Goal: Task Accomplishment & Management: Use online tool/utility

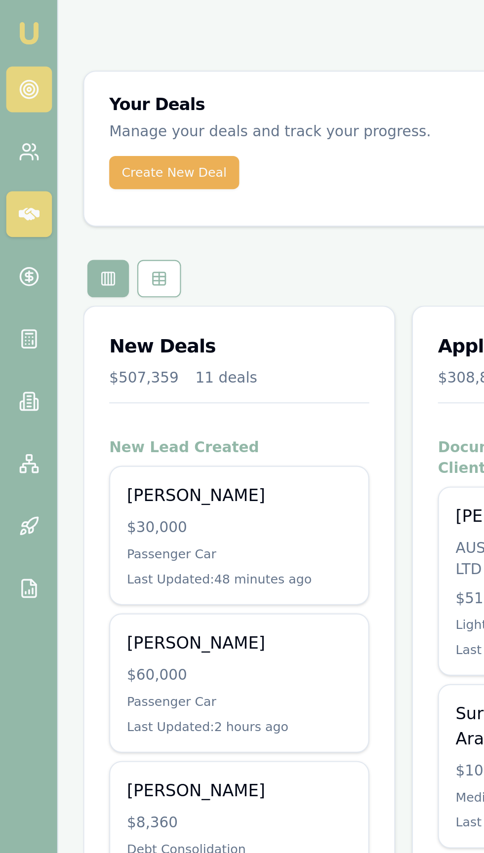
click at [13, 44] on circle at bounding box center [13, 42] width 5 height 5
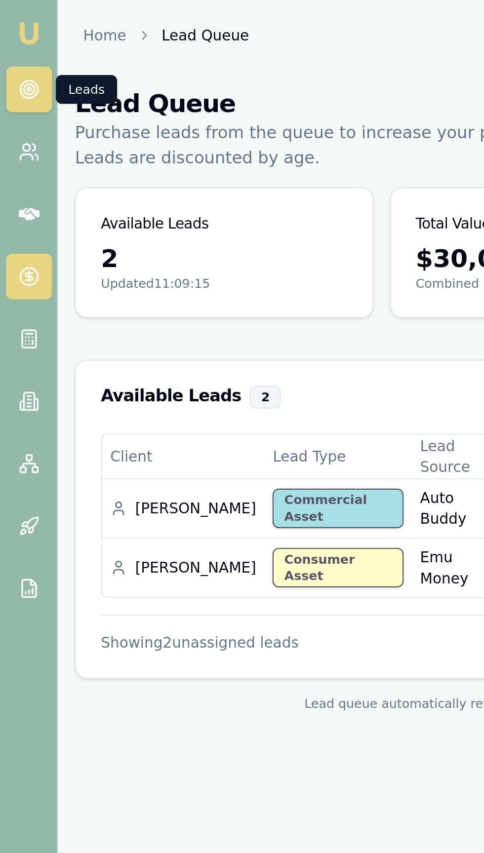
click at [14, 131] on icon at bounding box center [14, 131] width 0 height 5
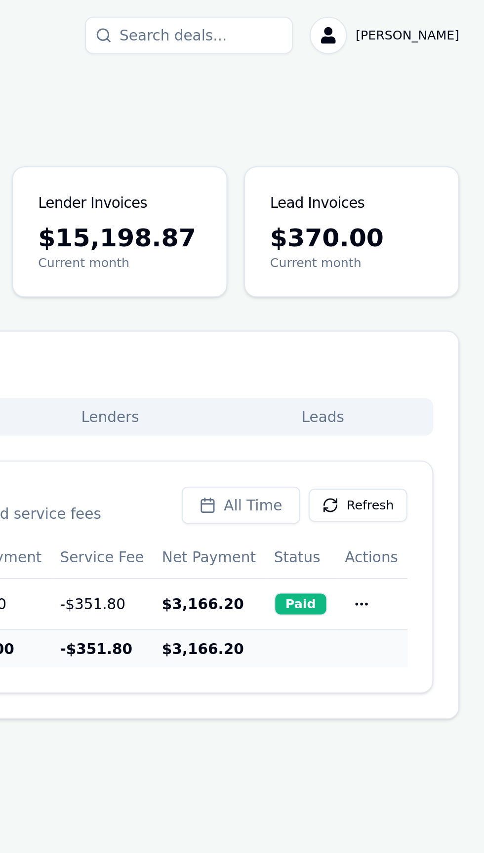
click at [308, 195] on button "Lenders" at bounding box center [306, 198] width 101 height 14
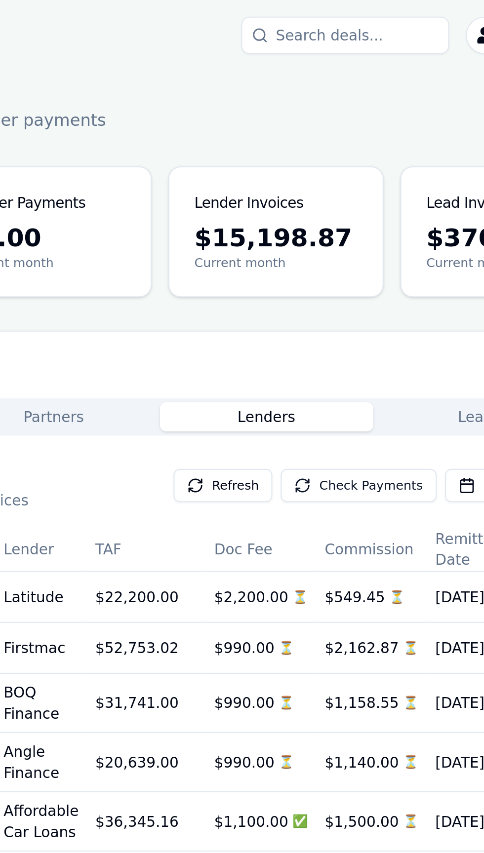
click at [322, 236] on button "Check Payments" at bounding box center [350, 231] width 74 height 16
